Goal: Transaction & Acquisition: Purchase product/service

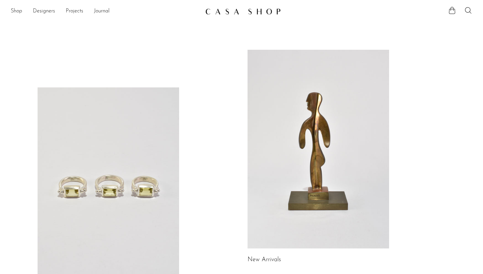
click at [126, 157] on link at bounding box center [109, 186] width 142 height 198
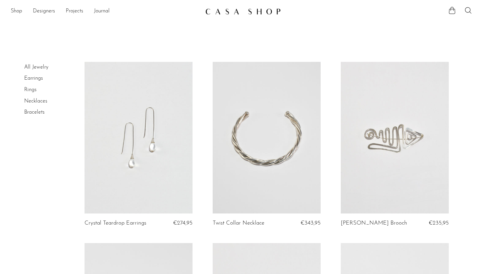
click at [126, 157] on link at bounding box center [139, 137] width 108 height 151
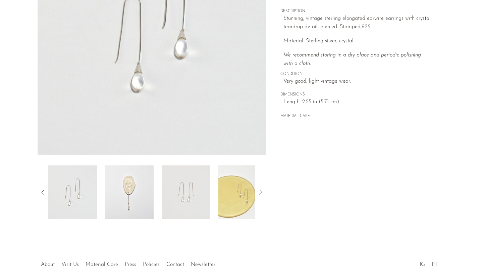
scroll to position [127, 0]
